Goal: Task Accomplishment & Management: Manage account settings

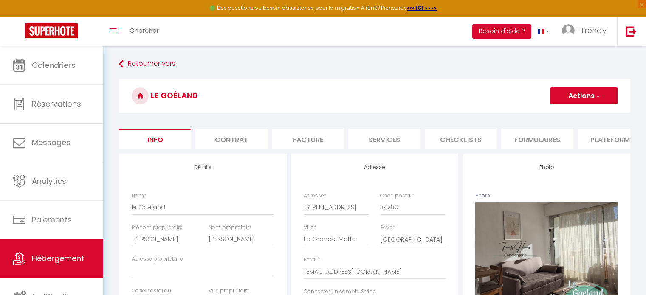
select select "4"
select select "2"
select select "1"
select select "16:00"
select select "19:00"
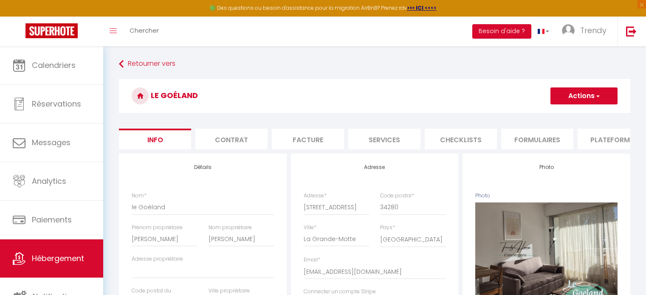
select select "10:00"
select select "19:00"
select select "0"
select select "9261"
select select "28"
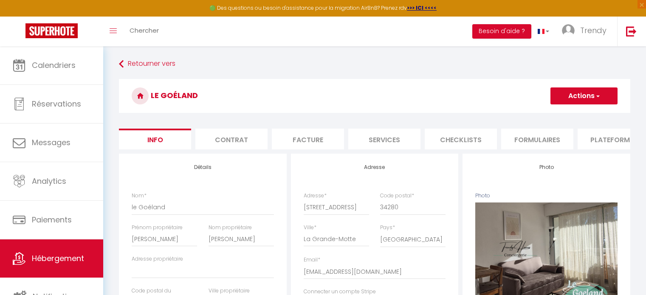
select select "26021"
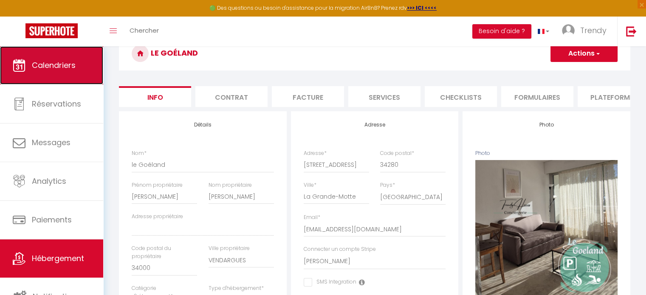
click at [71, 56] on link "Calendriers" at bounding box center [51, 65] width 103 height 38
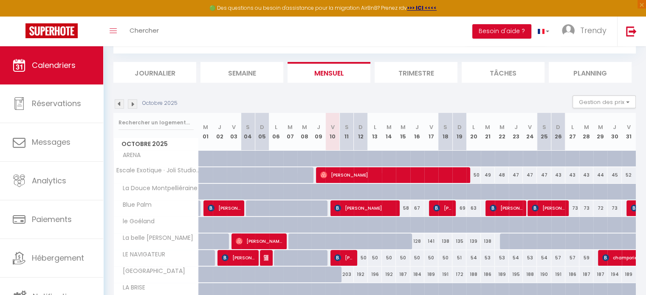
scroll to position [36, 0]
